Goal: Transaction & Acquisition: Purchase product/service

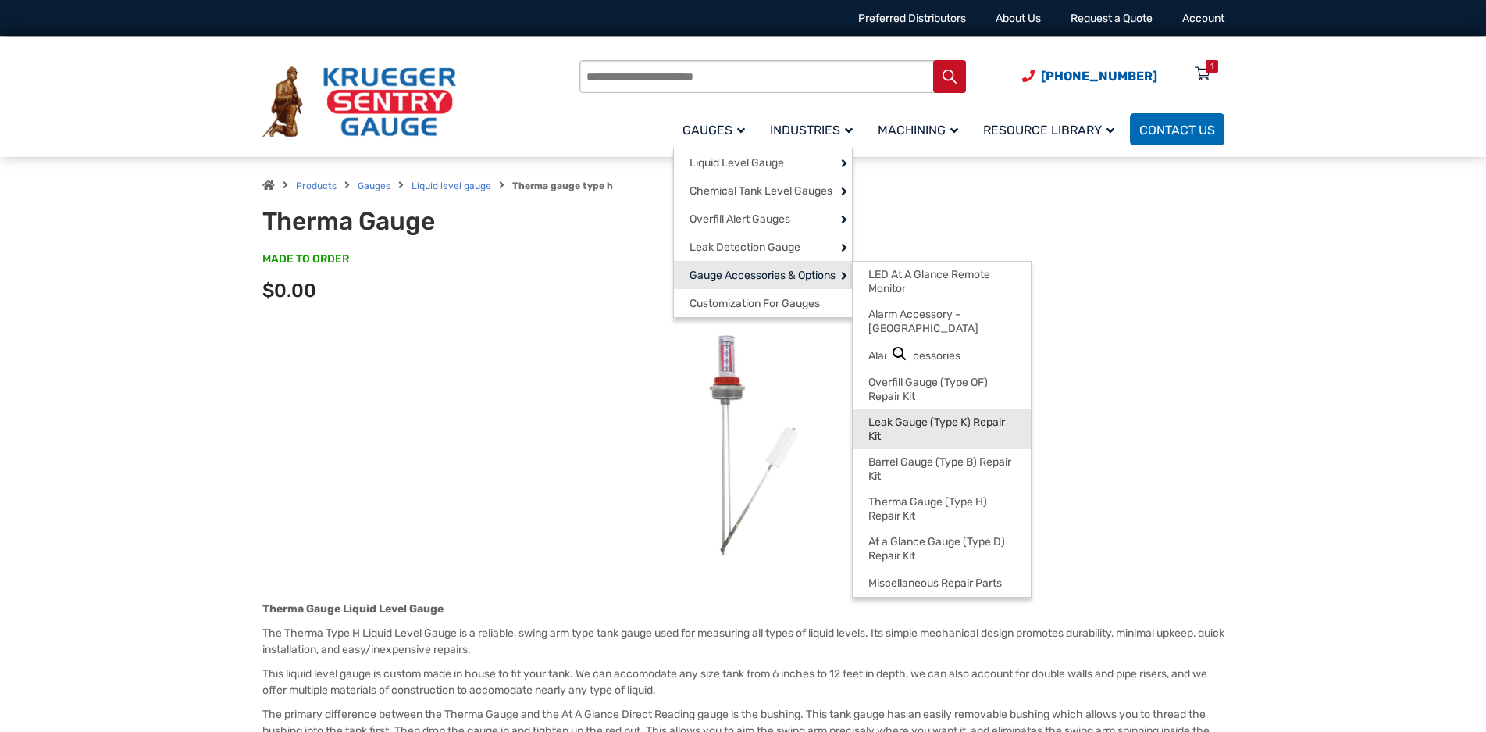
click at [954, 443] on span "Leak Gauge (Type K) Repair Kit" at bounding box center [942, 429] width 147 height 27
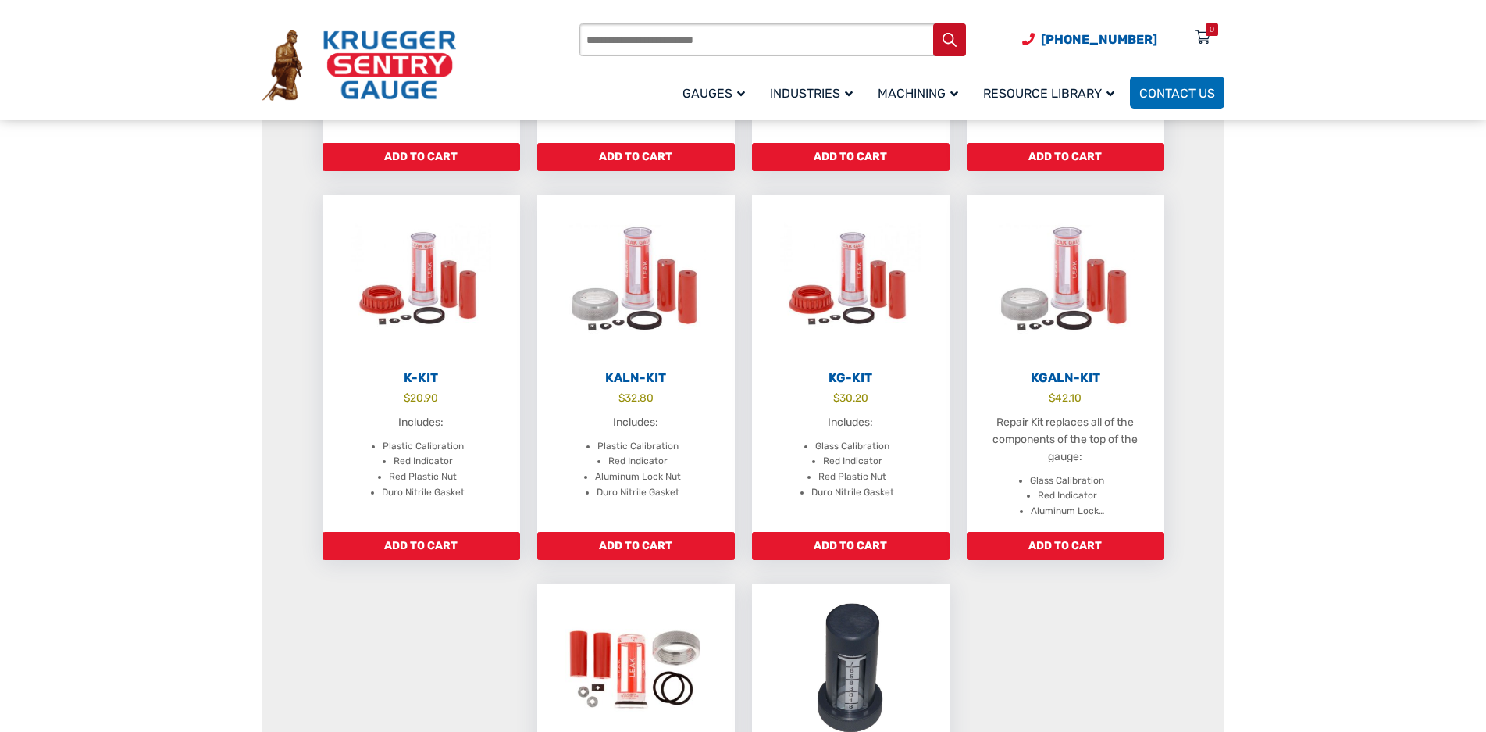
scroll to position [547, 0]
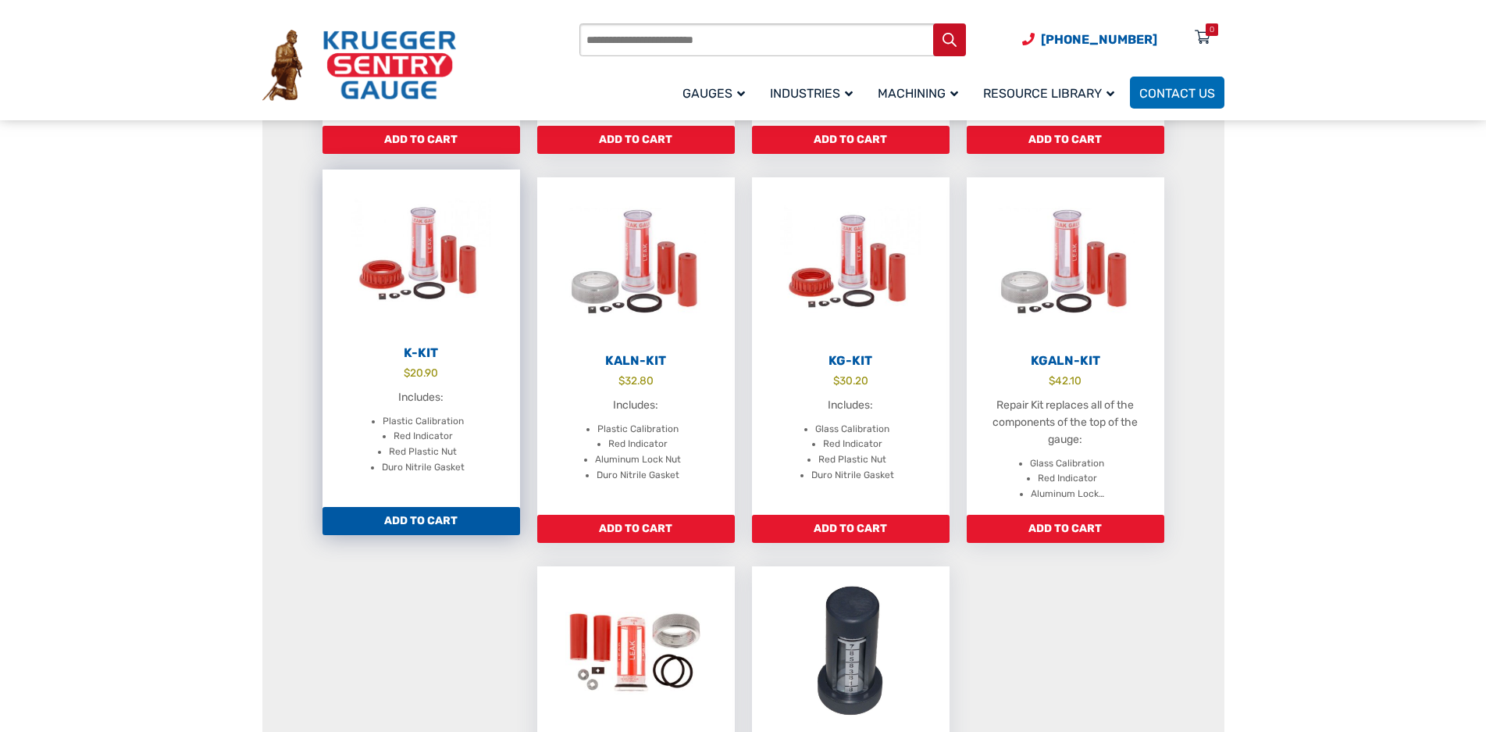
click at [420, 361] on h2 "K-Kit" at bounding box center [422, 353] width 198 height 16
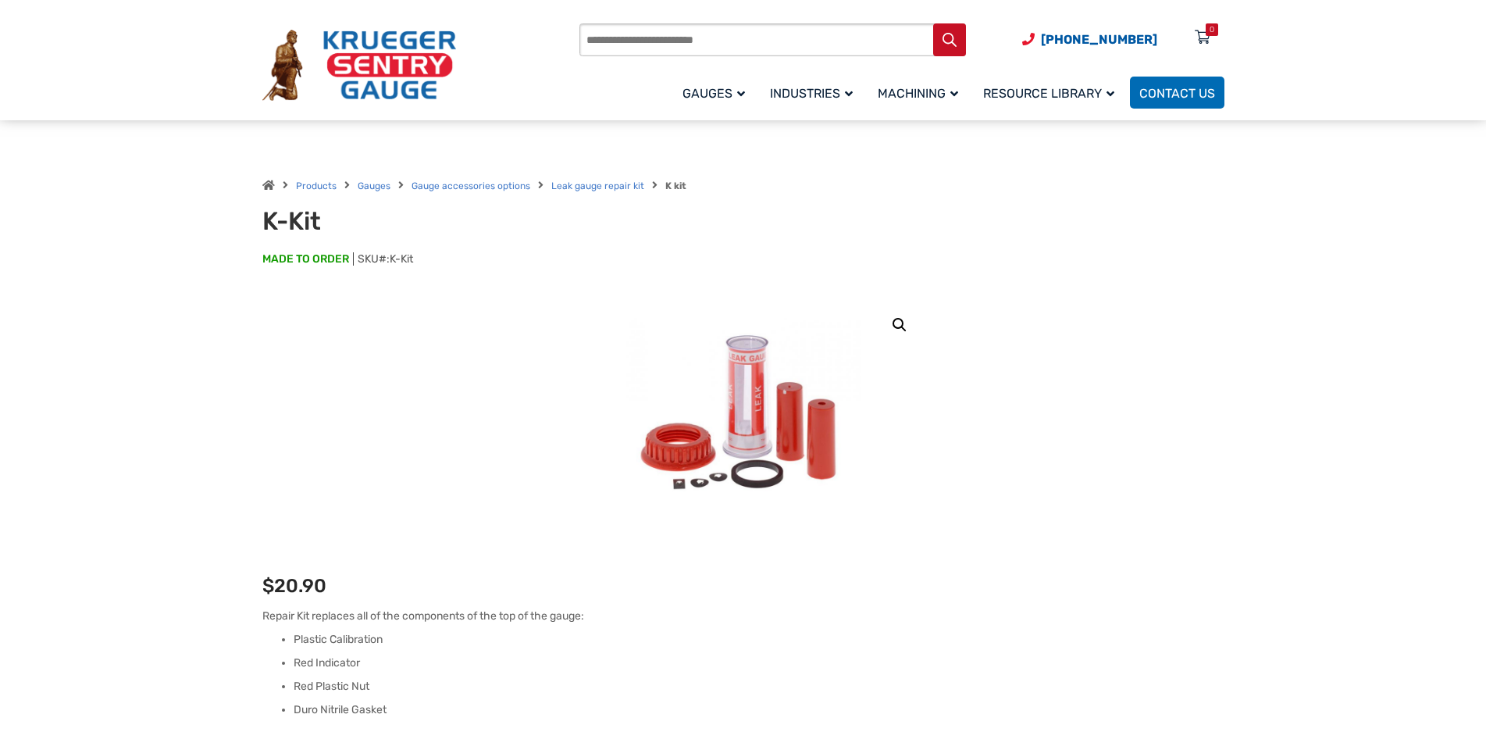
scroll to position [78, 0]
